Goal: Task Accomplishment & Management: Complete application form

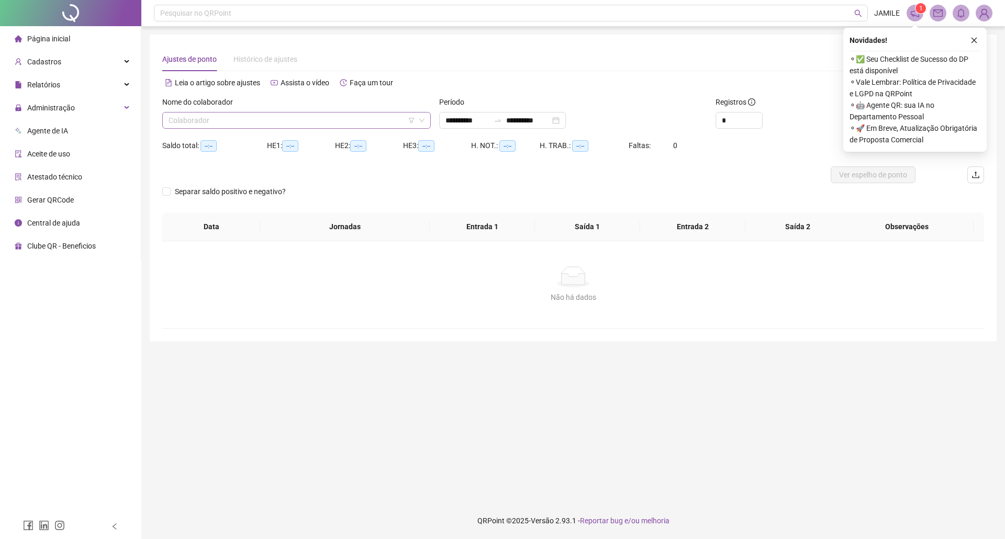
click at [229, 124] on input "search" at bounding box center [292, 121] width 247 height 16
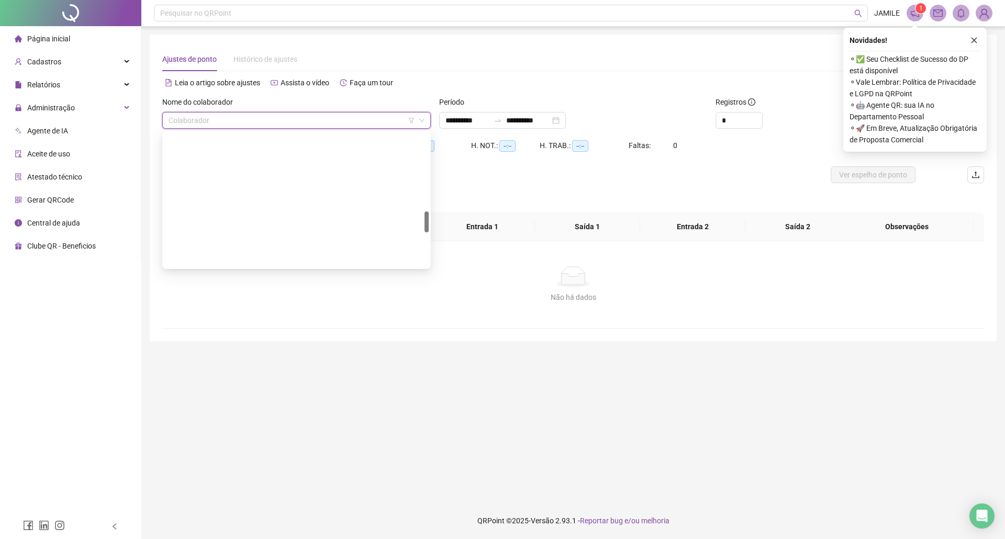
scroll to position [489, 0]
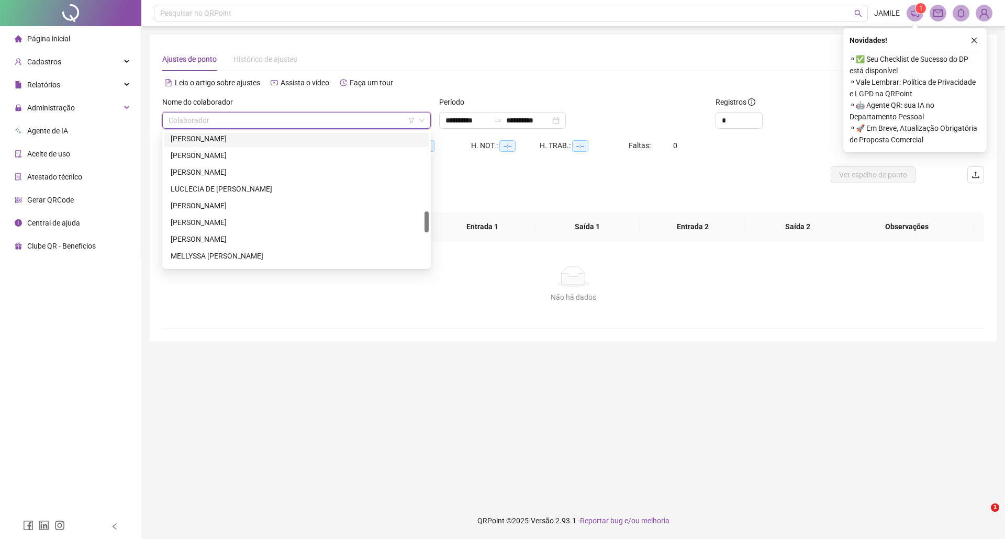
click at [238, 136] on div "[PERSON_NAME]" at bounding box center [297, 139] width 252 height 12
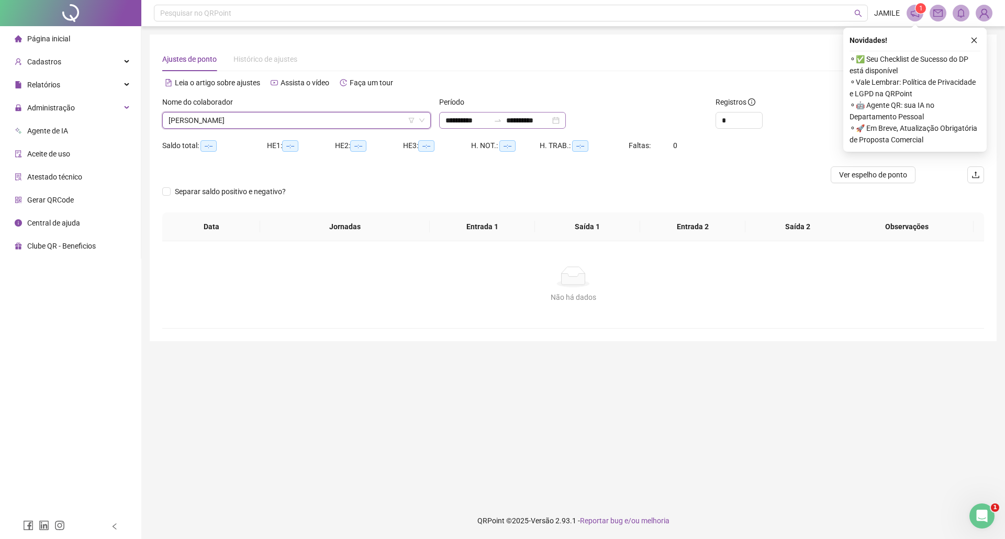
scroll to position [0, 0]
click at [463, 124] on input "**********" at bounding box center [468, 121] width 44 height 12
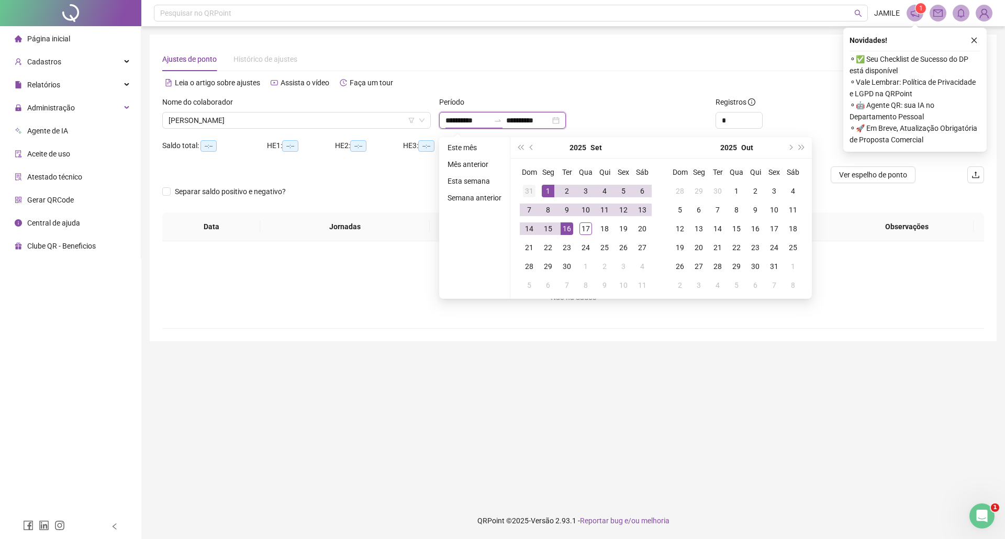
type input "**********"
click at [543, 189] on div "1" at bounding box center [548, 191] width 13 height 13
type input "**********"
click at [581, 226] on div "17" at bounding box center [586, 229] width 13 height 13
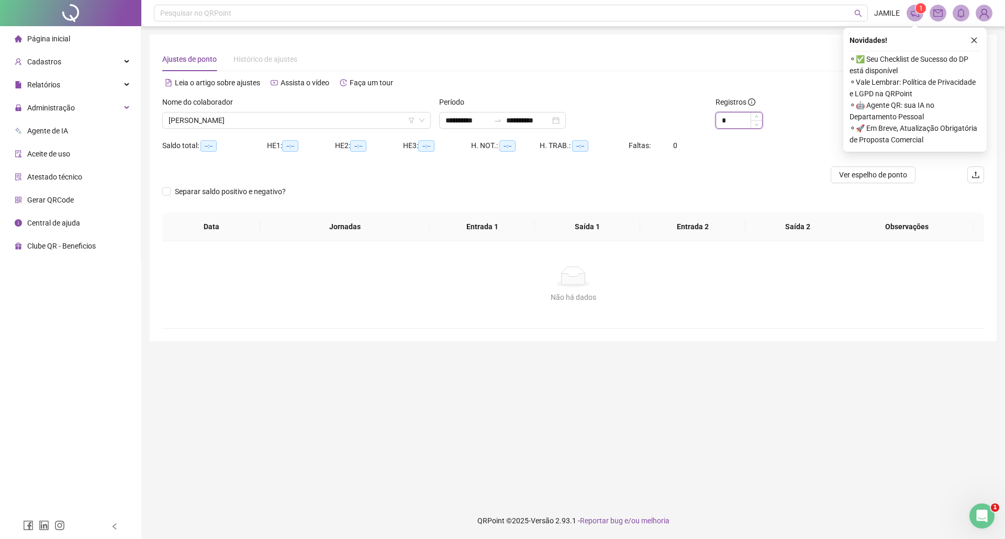
type input "*"
click at [757, 115] on icon "up" at bounding box center [757, 117] width 4 height 4
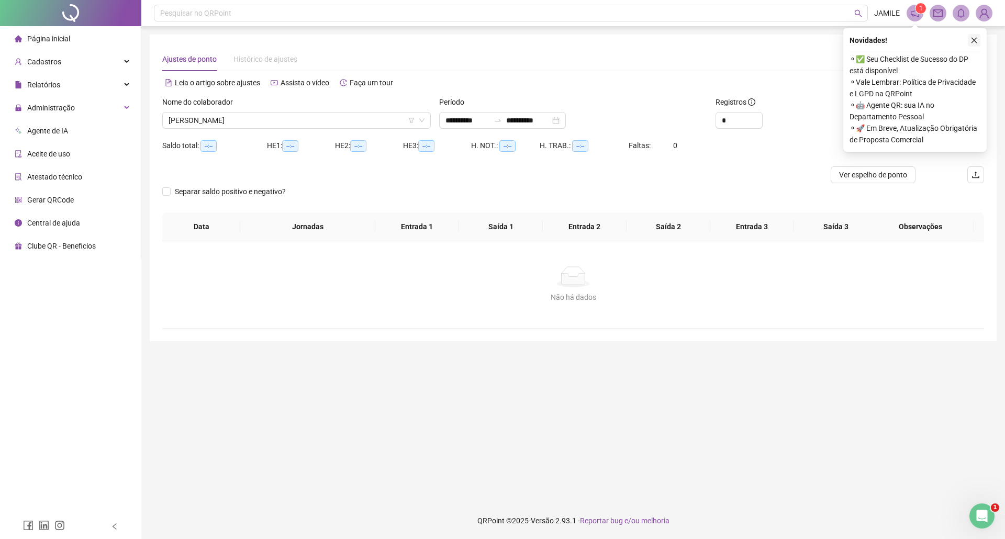
click at [971, 37] on icon "close" at bounding box center [974, 40] width 7 height 7
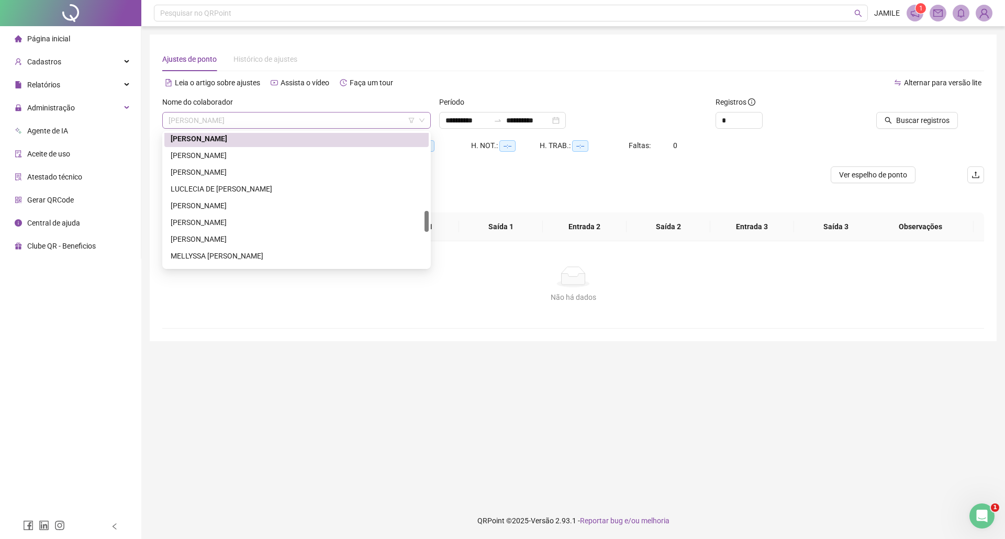
click at [376, 114] on span "[PERSON_NAME]" at bounding box center [297, 121] width 256 height 16
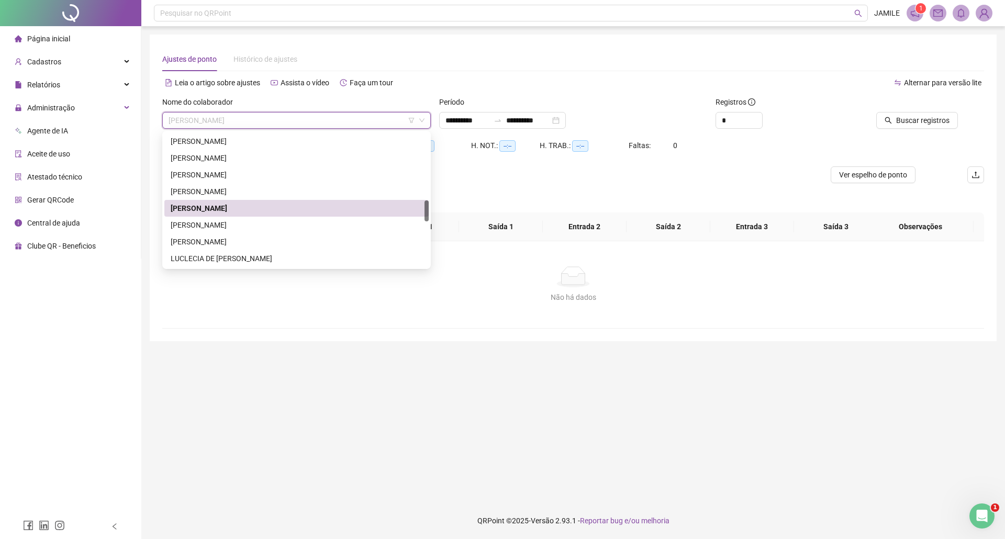
click at [240, 207] on div "[PERSON_NAME]" at bounding box center [297, 209] width 252 height 12
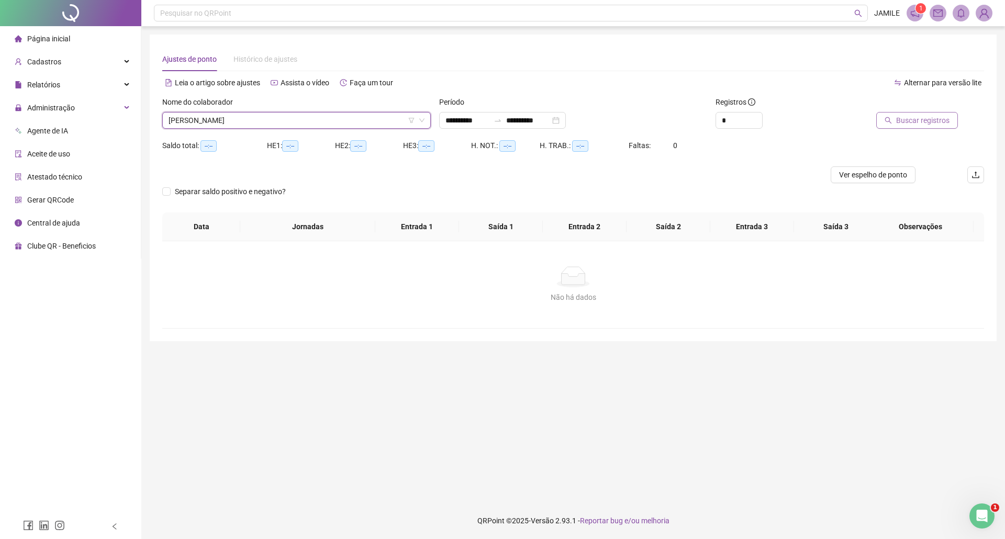
click at [897, 116] on button "Buscar registros" at bounding box center [918, 120] width 82 height 17
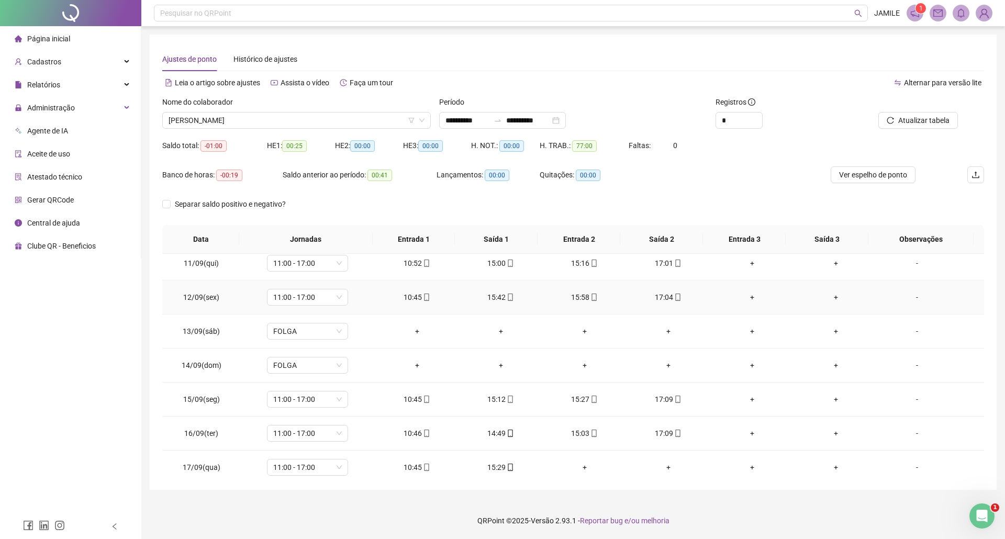
scroll to position [358, 0]
